Goal: Task Accomplishment & Management: Complete application form

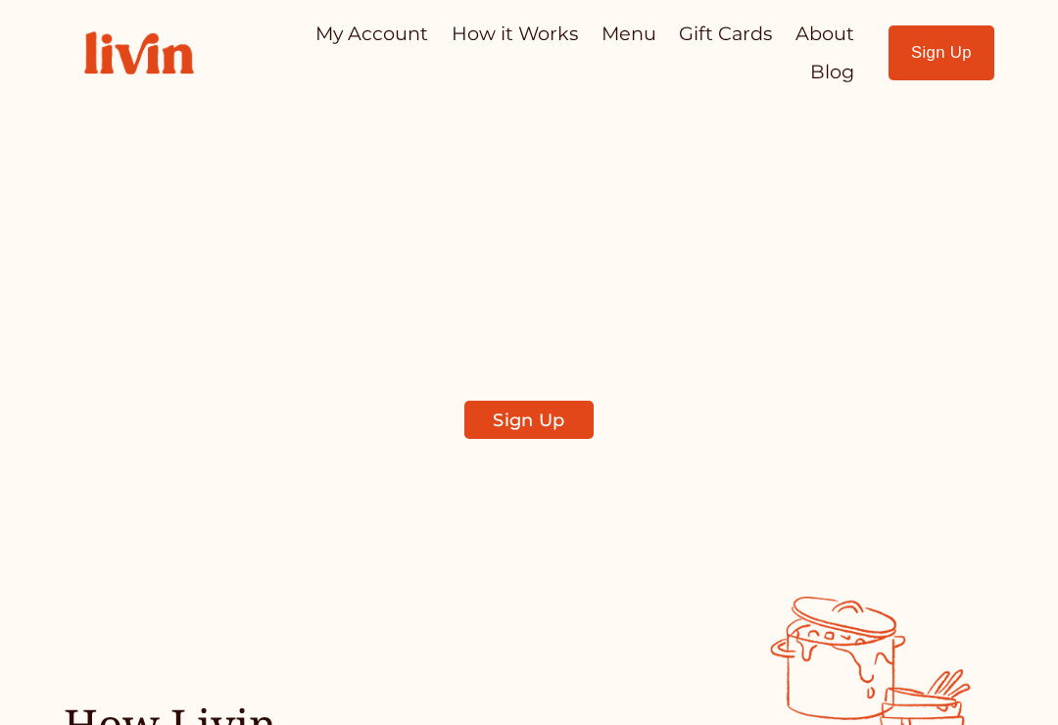
click at [963, 54] on div at bounding box center [529, 362] width 1058 height 725
click at [954, 56] on link "Sign Up" at bounding box center [942, 52] width 107 height 55
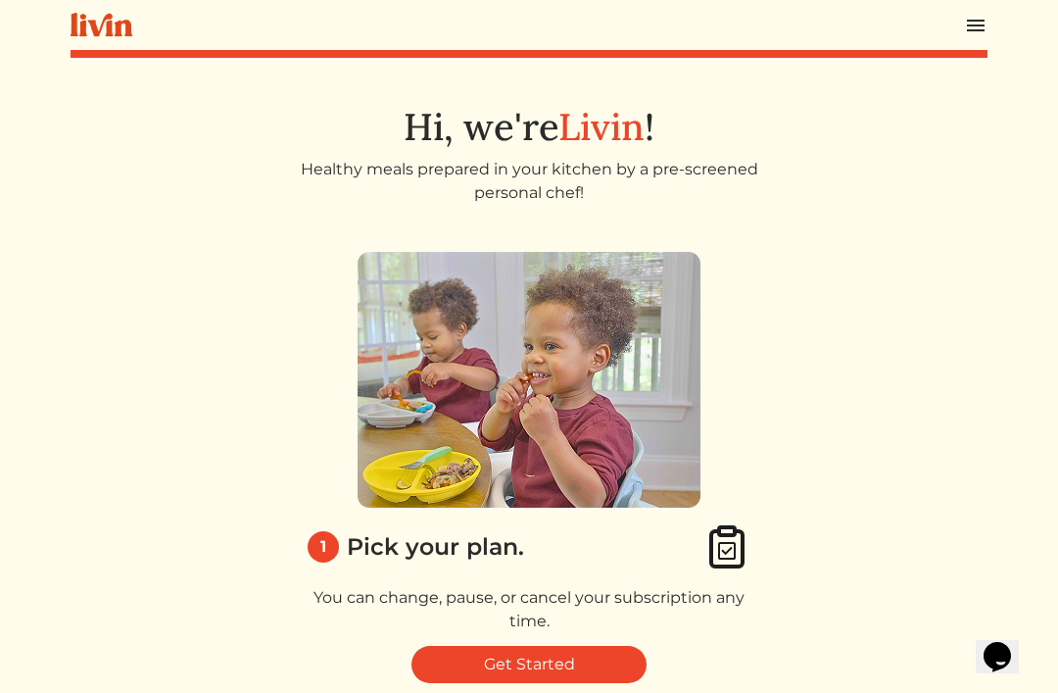
click at [574, 674] on link "Get Started" at bounding box center [529, 664] width 235 height 37
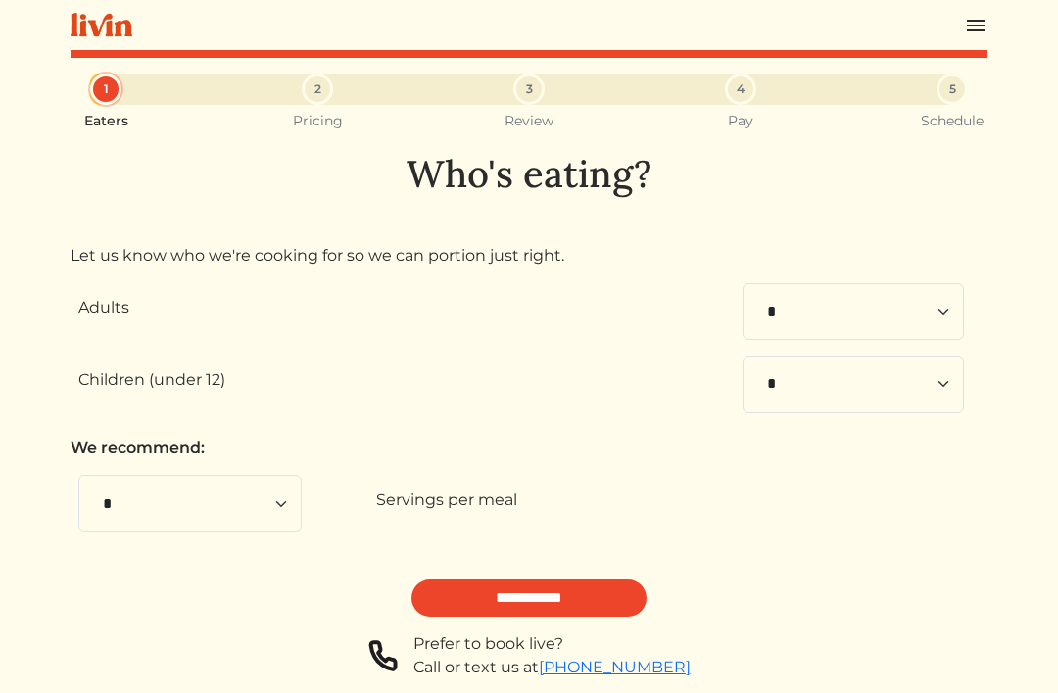
click at [582, 592] on input "**********" at bounding box center [529, 597] width 235 height 37
